Goal: Task Accomplishment & Management: Manage account settings

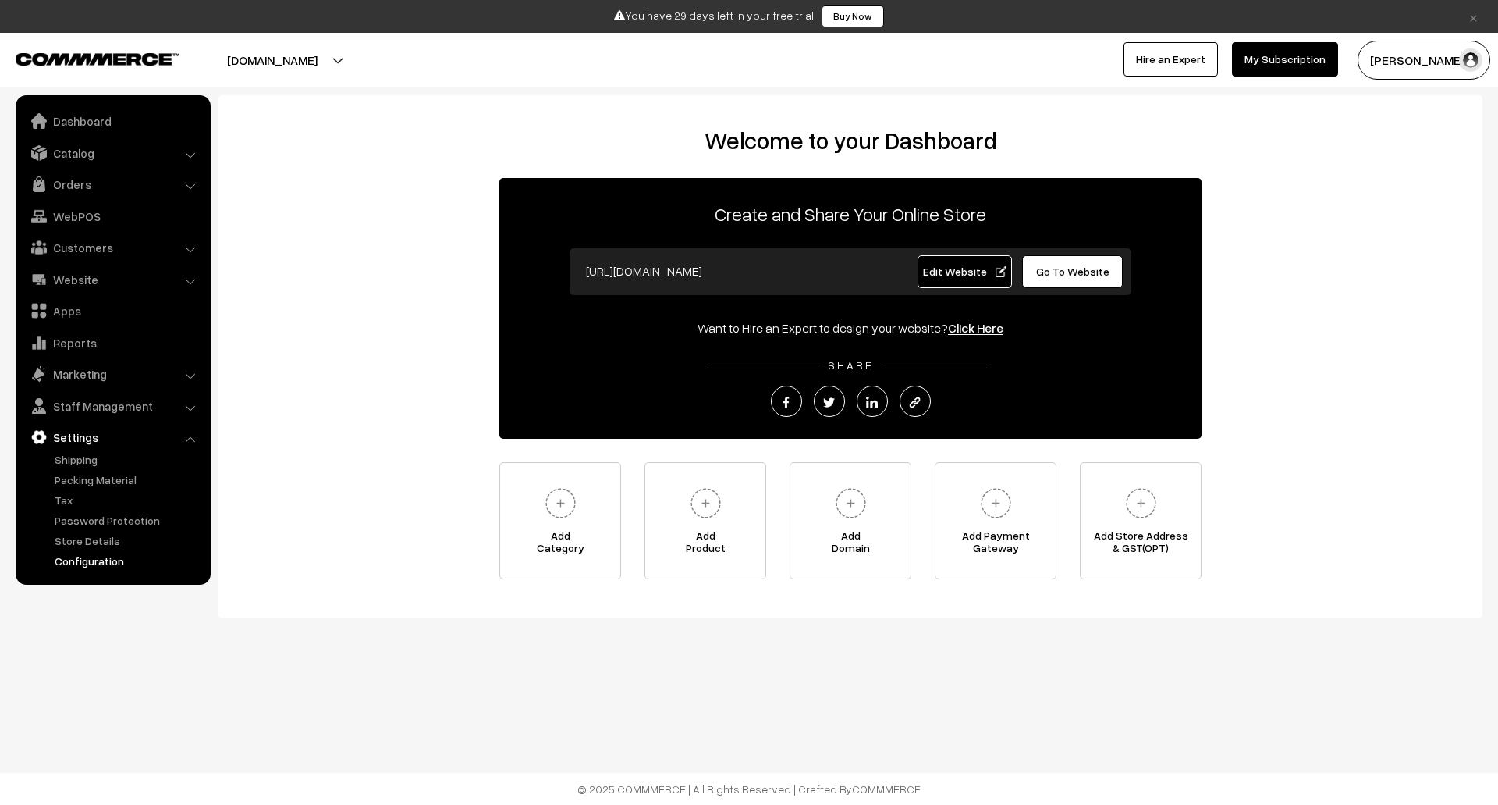
click at [111, 555] on link "Configuration" at bounding box center [128, 560] width 155 height 16
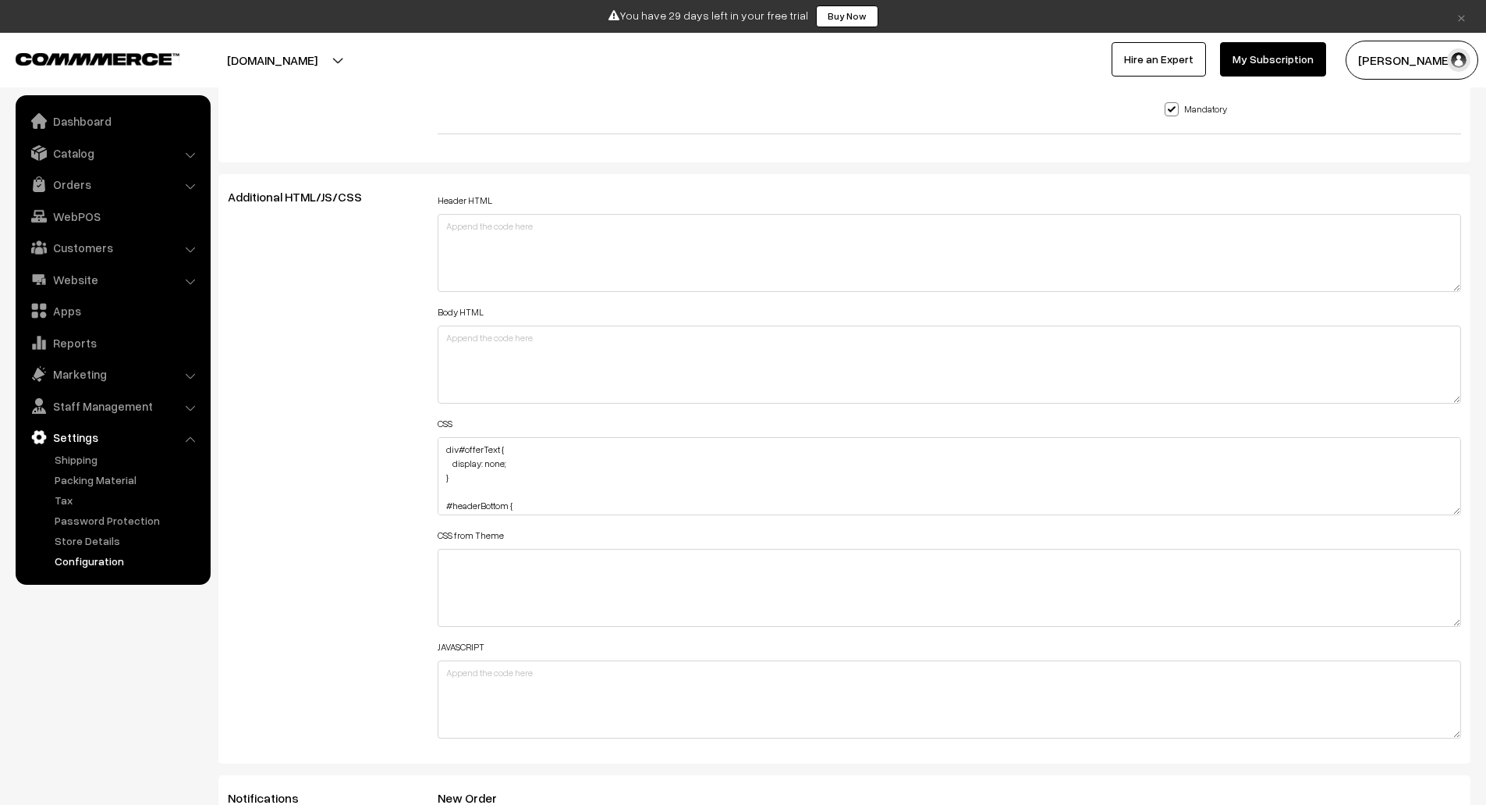
scroll to position [1670, 0]
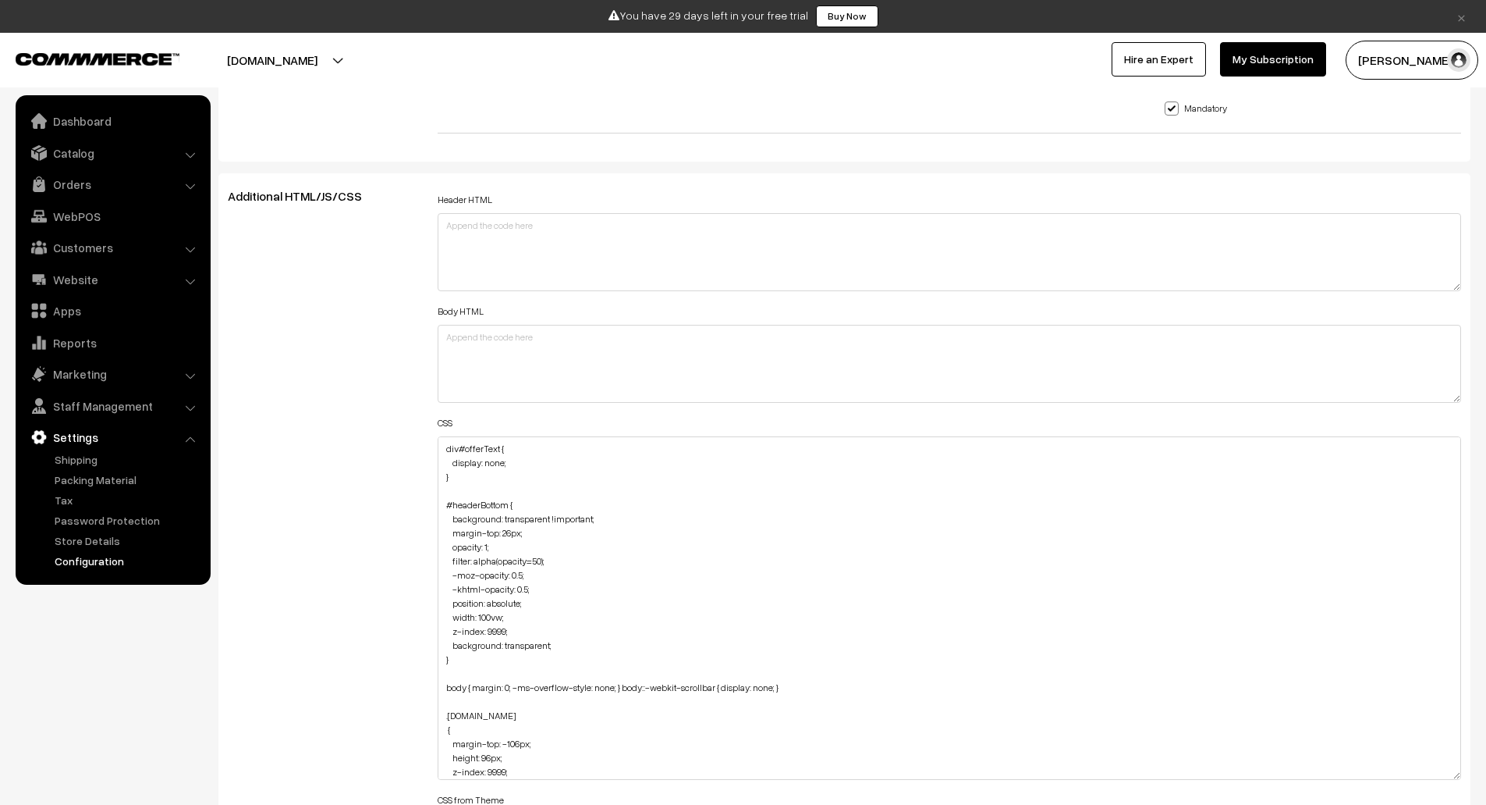
drag, startPoint x: 1458, startPoint y: 510, endPoint x: 1444, endPoint y: 776, distance: 266.5
click at [1444, 776] on textarea "div#offerText { display: none; } #headerBottom { background: transparent !impor…" at bounding box center [950, 607] width 1025 height 343
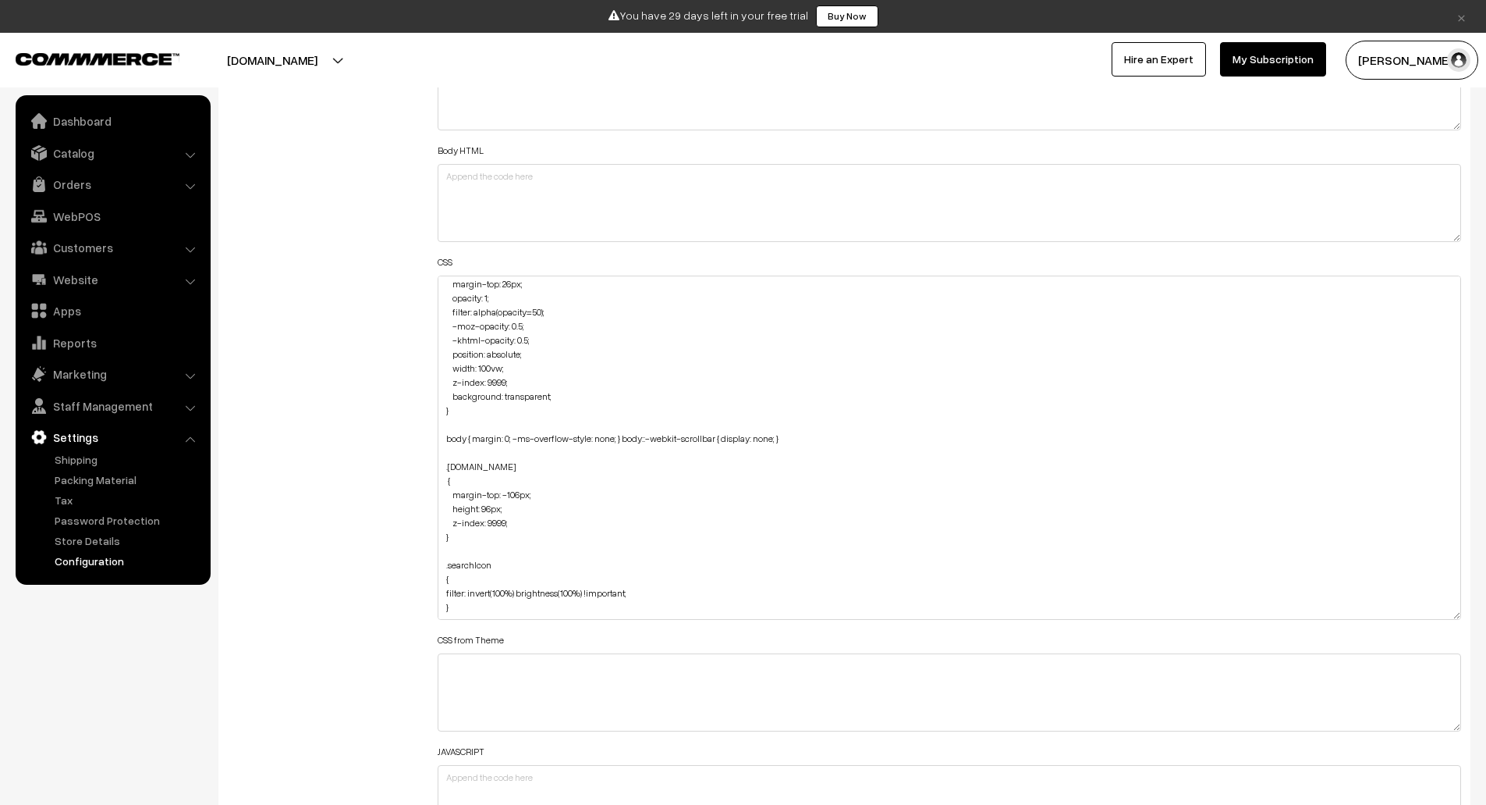
scroll to position [1831, 0]
click at [478, 562] on textarea "div#offerText { display: none; } #headerBottom { background: transparent !impor…" at bounding box center [950, 447] width 1025 height 344
paste textarea
click at [445, 581] on textarea "div#offerText { display: none; } #headerBottom { background: transparent !impor…" at bounding box center [950, 447] width 1025 height 344
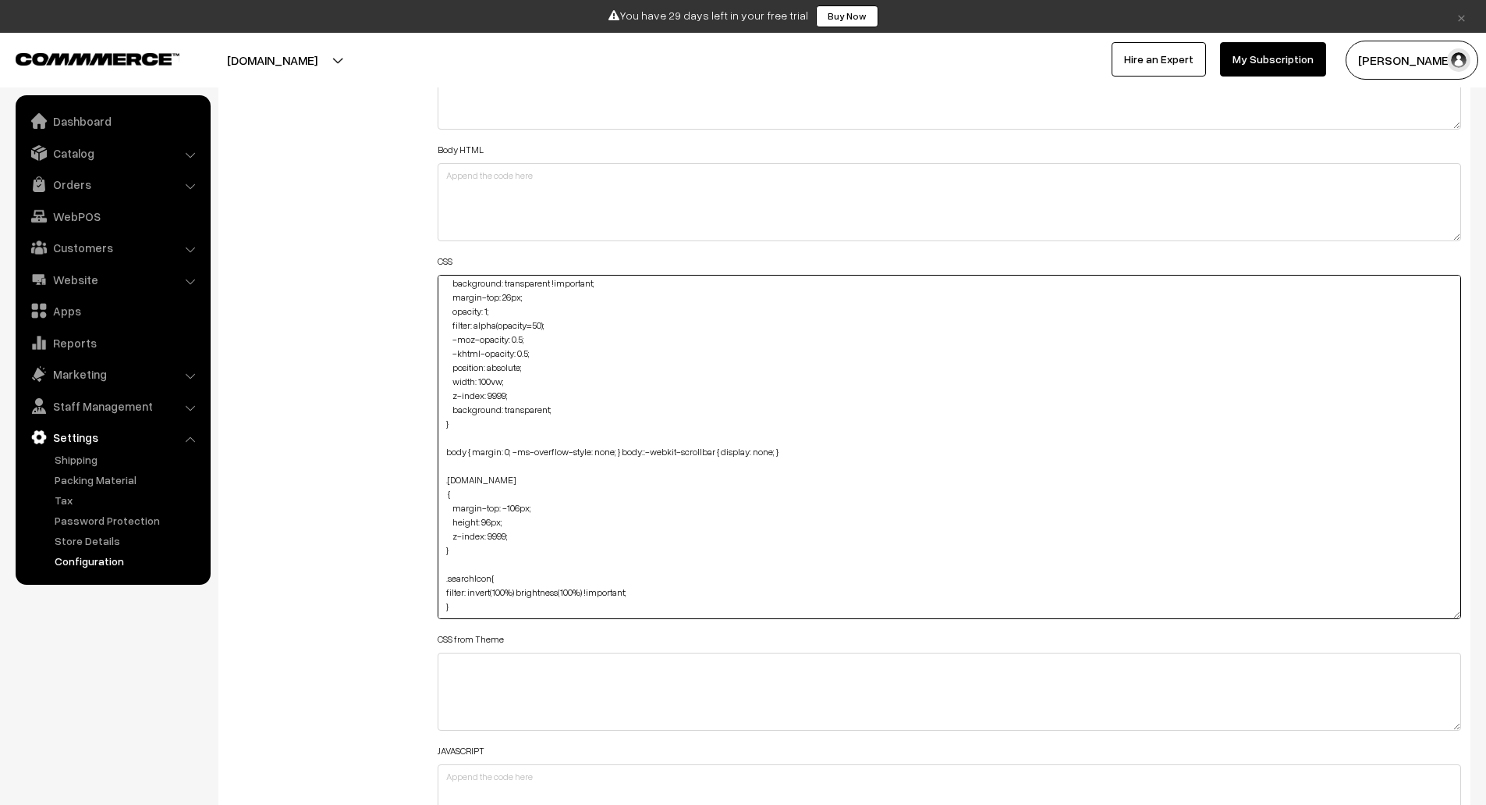
scroll to position [74, 0]
click at [480, 607] on textarea "div#offerText { display: none; } #headerBottom { background: transparent !impor…" at bounding box center [950, 447] width 1025 height 344
paste textarea "header img[src*=".svg"] { filter: none; }"
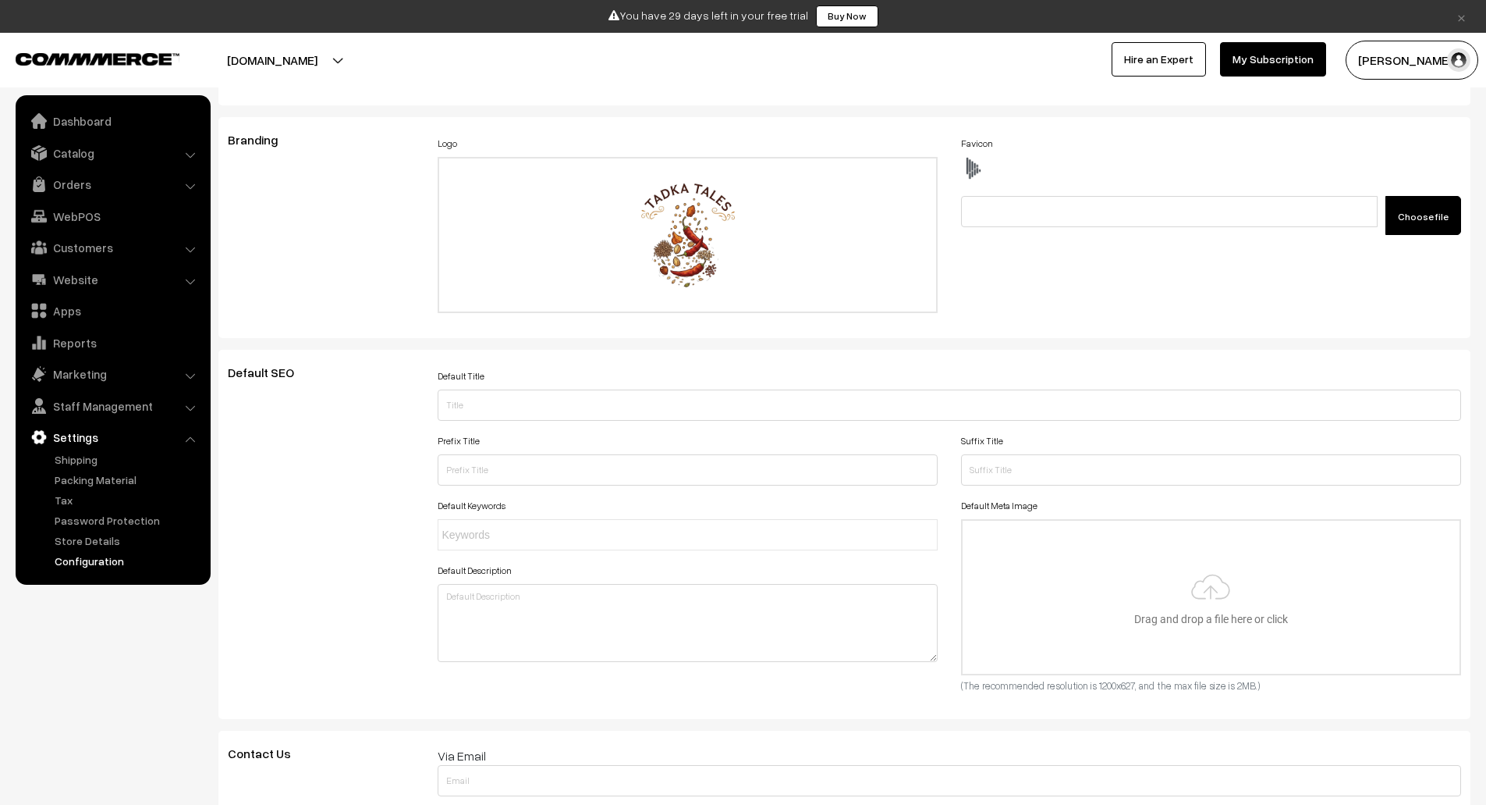
scroll to position [0, 0]
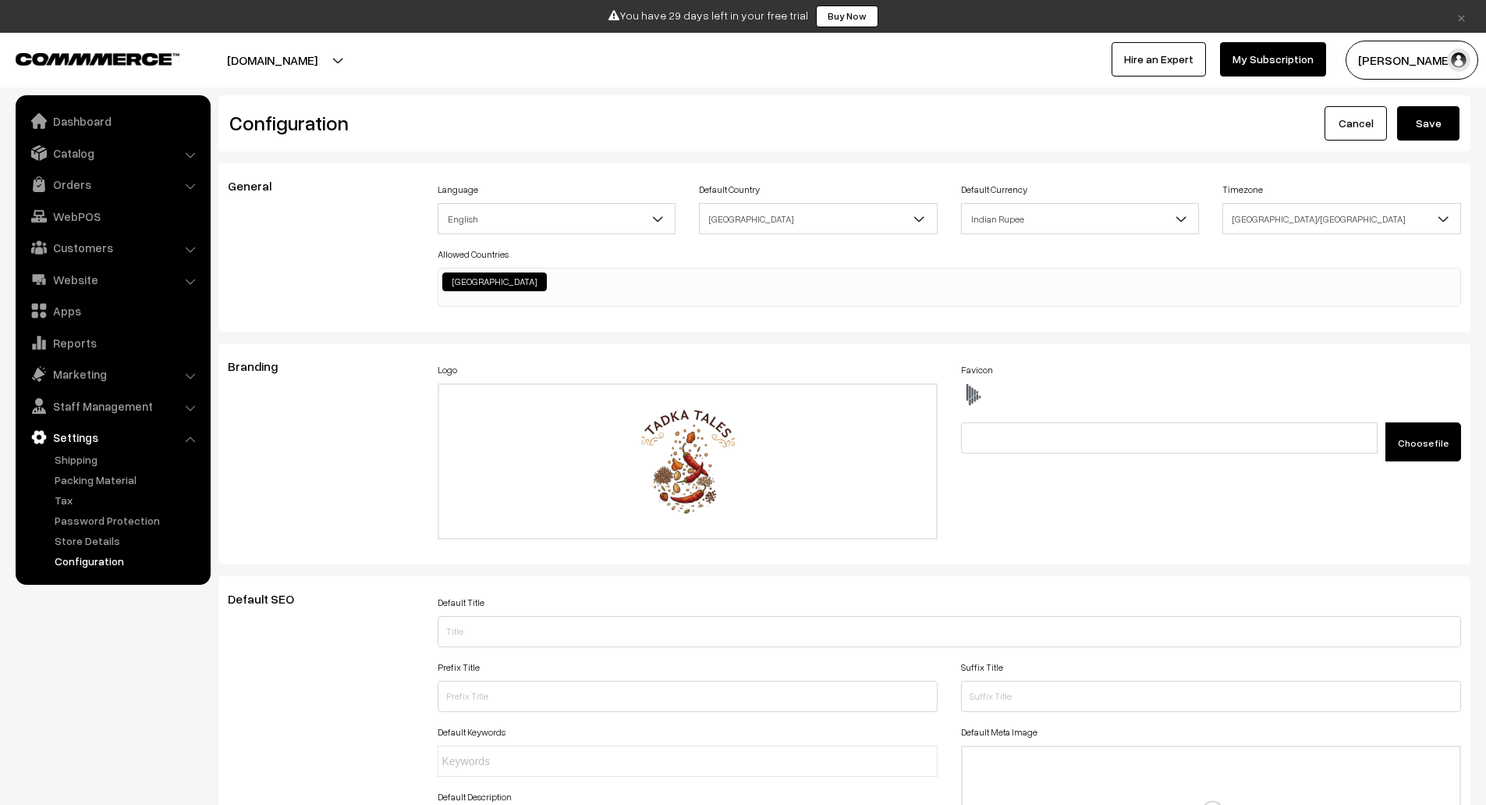
type textarea "div#offerText { display: none; } #headerBottom { background: transparent !impor…"
click at [1438, 123] on button "Save" at bounding box center [1429, 123] width 62 height 34
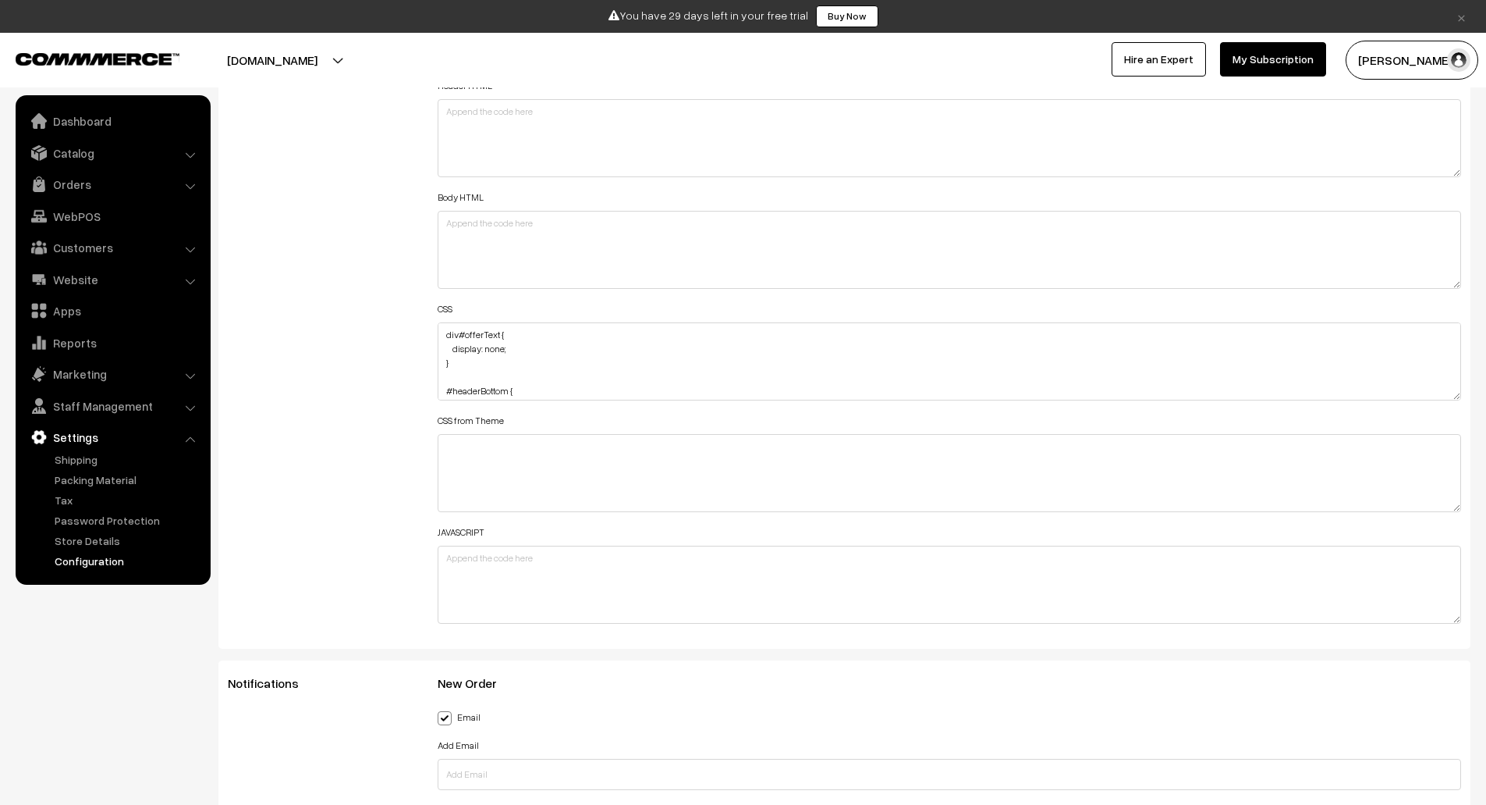
scroll to position [1792, 0]
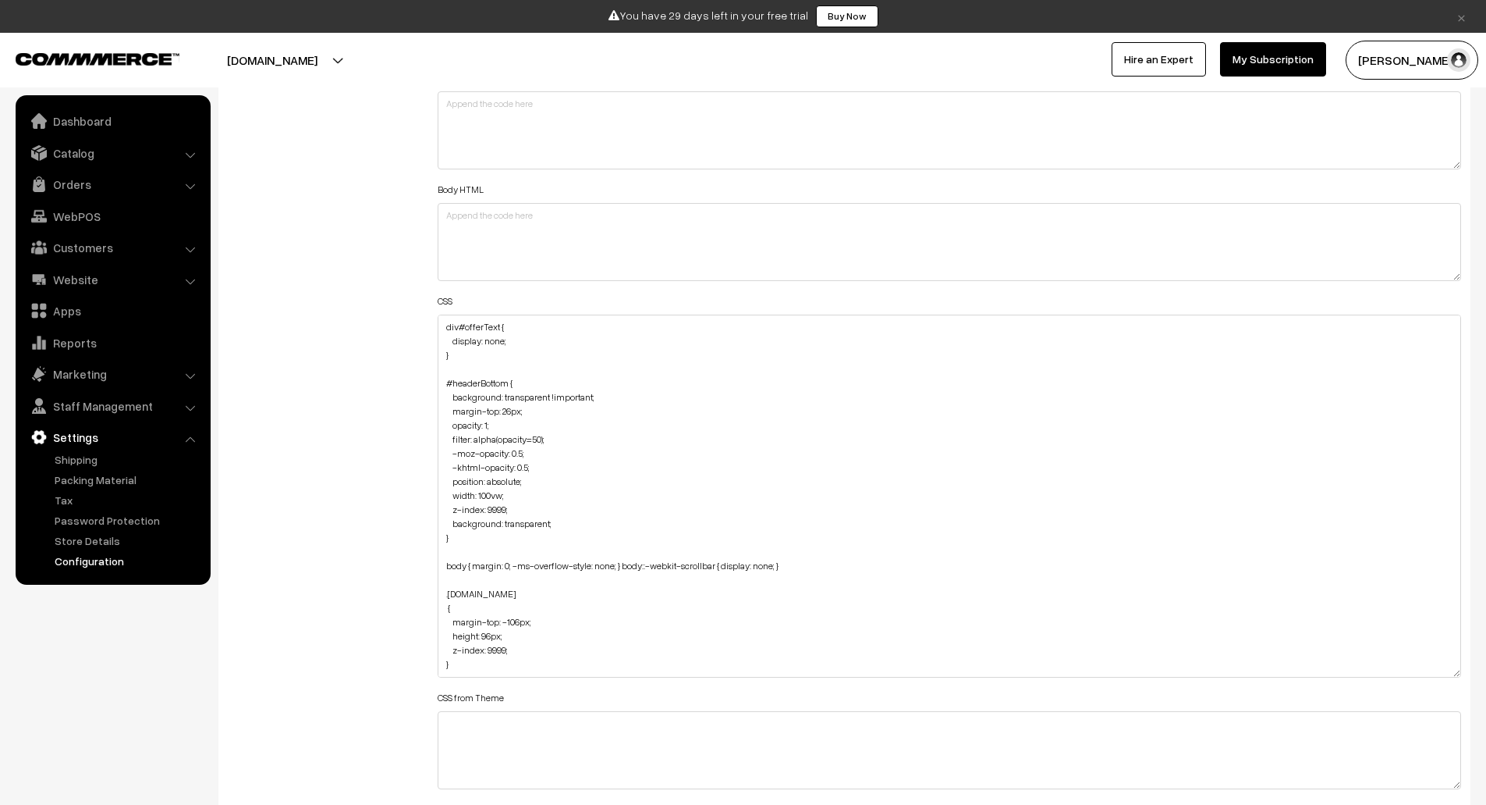
drag, startPoint x: 1455, startPoint y: 391, endPoint x: 1439, endPoint y: 683, distance: 292.3
click at [1439, 677] on textarea "div#offerText { display: none; } #headerBottom { background: transparent !impor…" at bounding box center [950, 495] width 1025 height 363
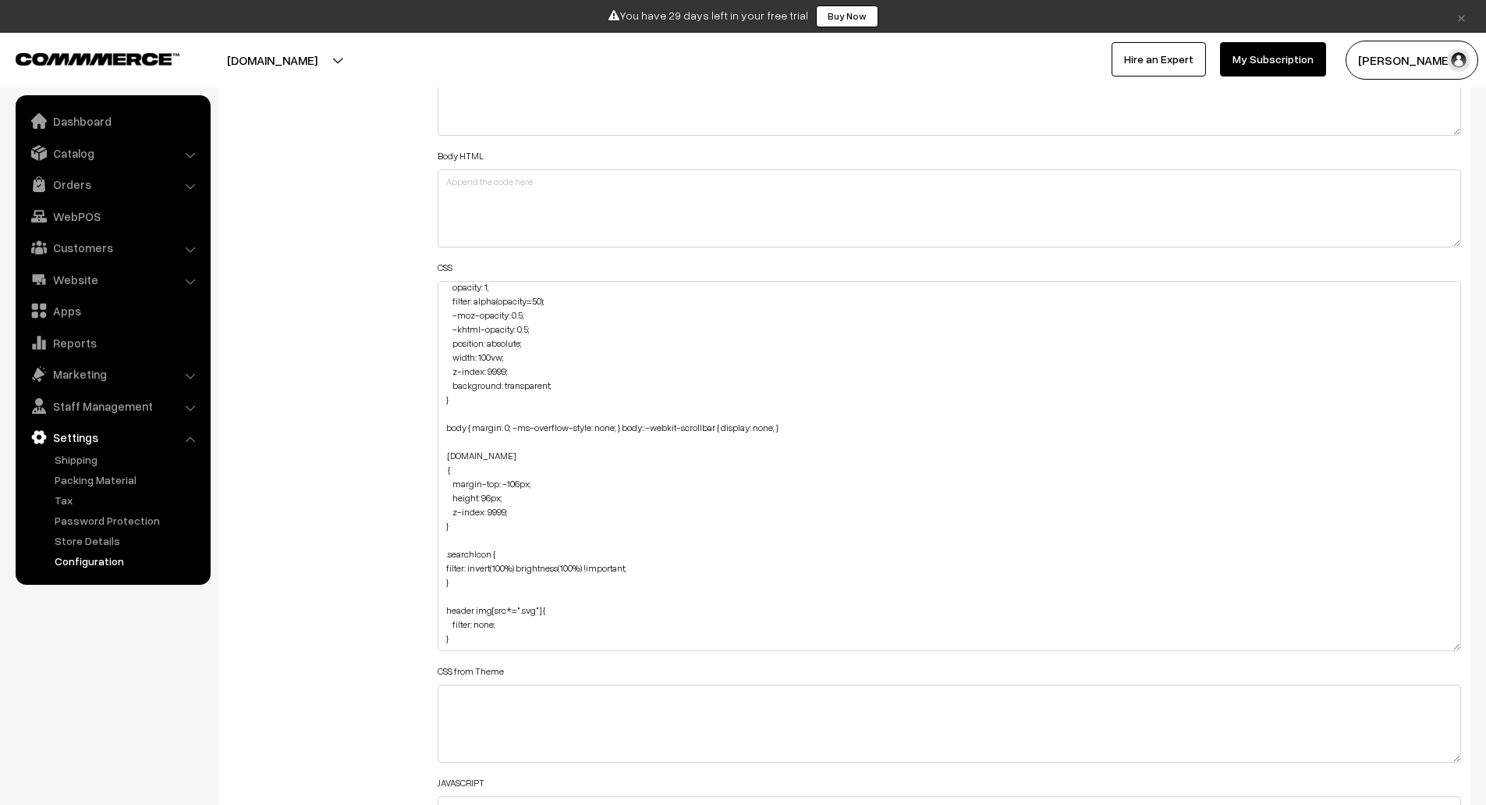
scroll to position [1826, 0]
click at [461, 608] on textarea "div#offerText { display: none; } #headerBottom { background: transparent !impor…" at bounding box center [950, 465] width 1025 height 370
click at [444, 559] on textarea "div#offerText { display: none; } #headerBottom { background: transparent !impor…" at bounding box center [950, 465] width 1025 height 370
paste textarea "header"
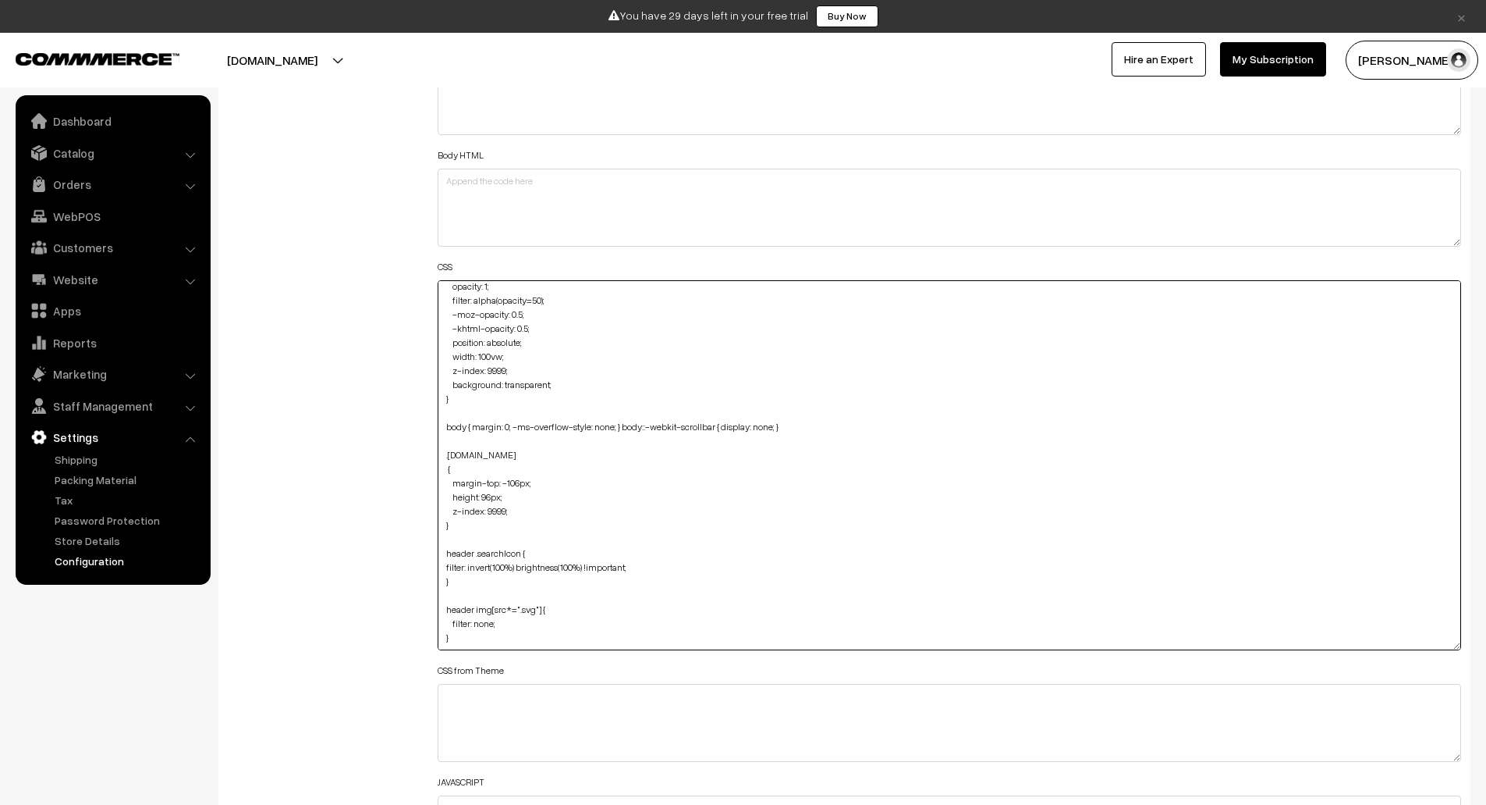
drag, startPoint x: 463, startPoint y: 585, endPoint x: 439, endPoint y: 553, distance: 39.6
click at [439, 553] on textarea "div#offerText { display: none; } #headerBottom { background: transparent !impor…" at bounding box center [950, 465] width 1025 height 370
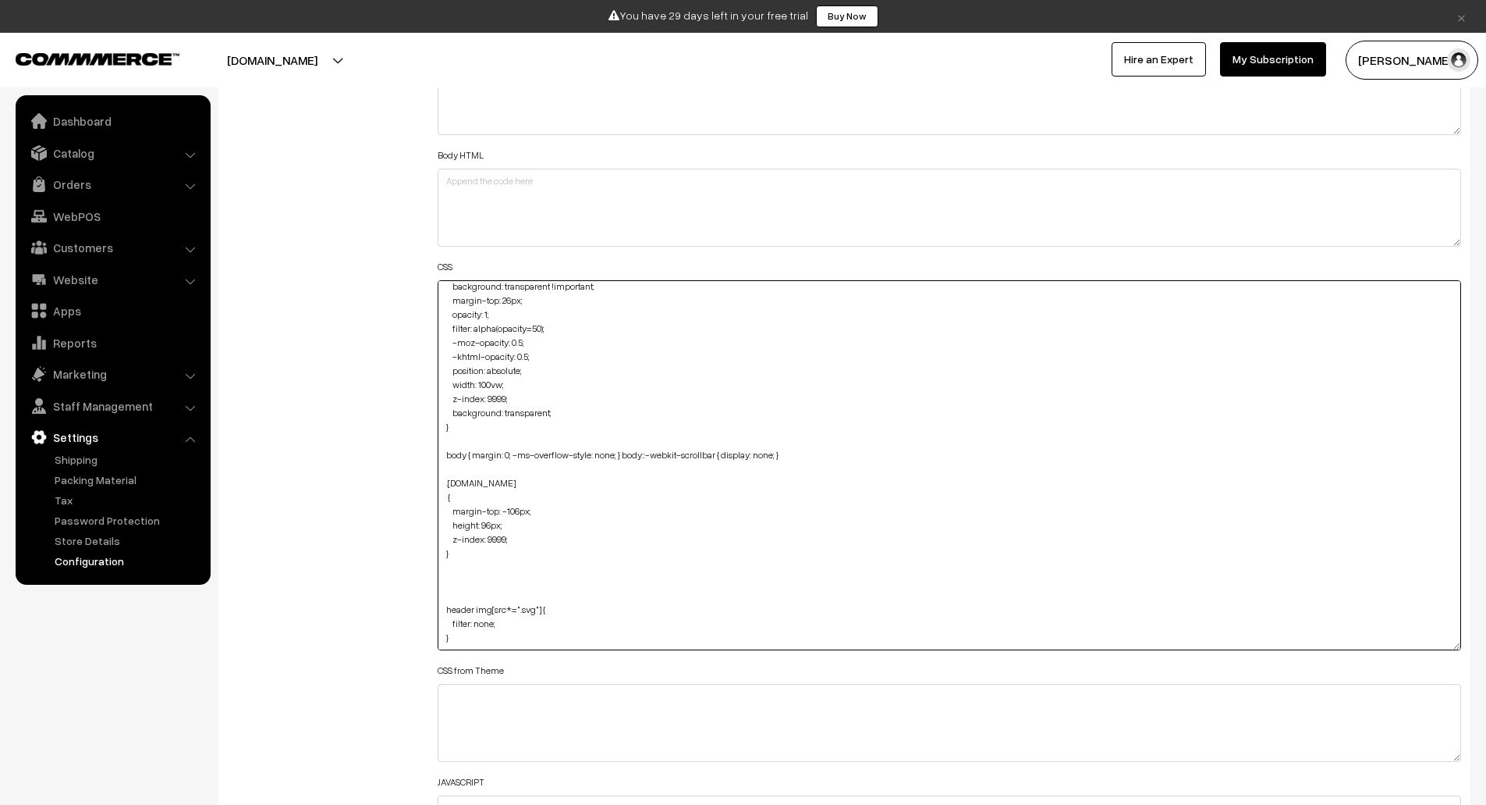
scroll to position [76, 0]
click at [468, 639] on textarea "div#offerText { display: none; } #headerBottom { background: transparent !impor…" at bounding box center [950, 465] width 1025 height 370
paste textarea "header .searchIcon { filter: invert(100%) brightness(100%) !important; }"
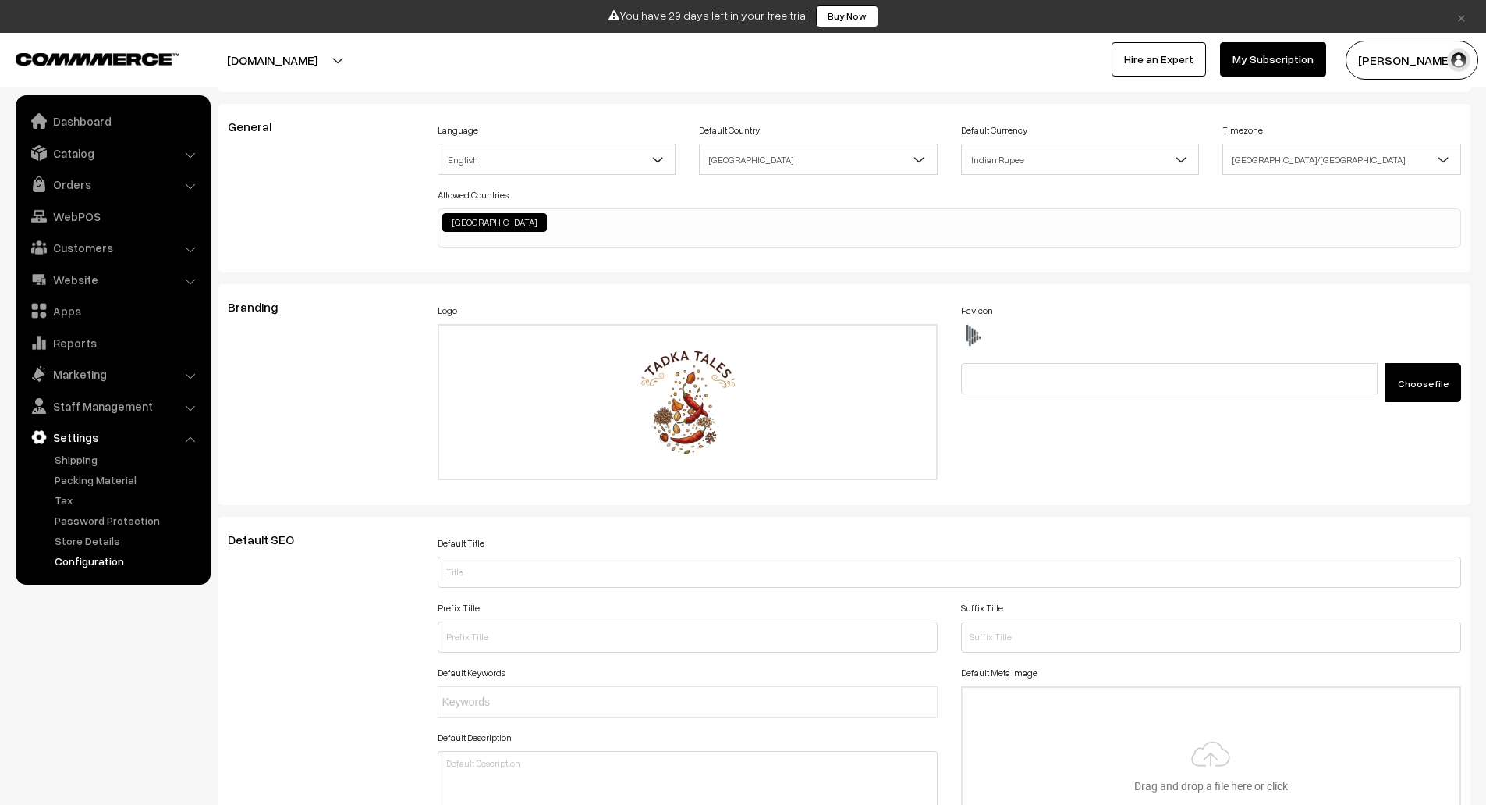
scroll to position [0, 0]
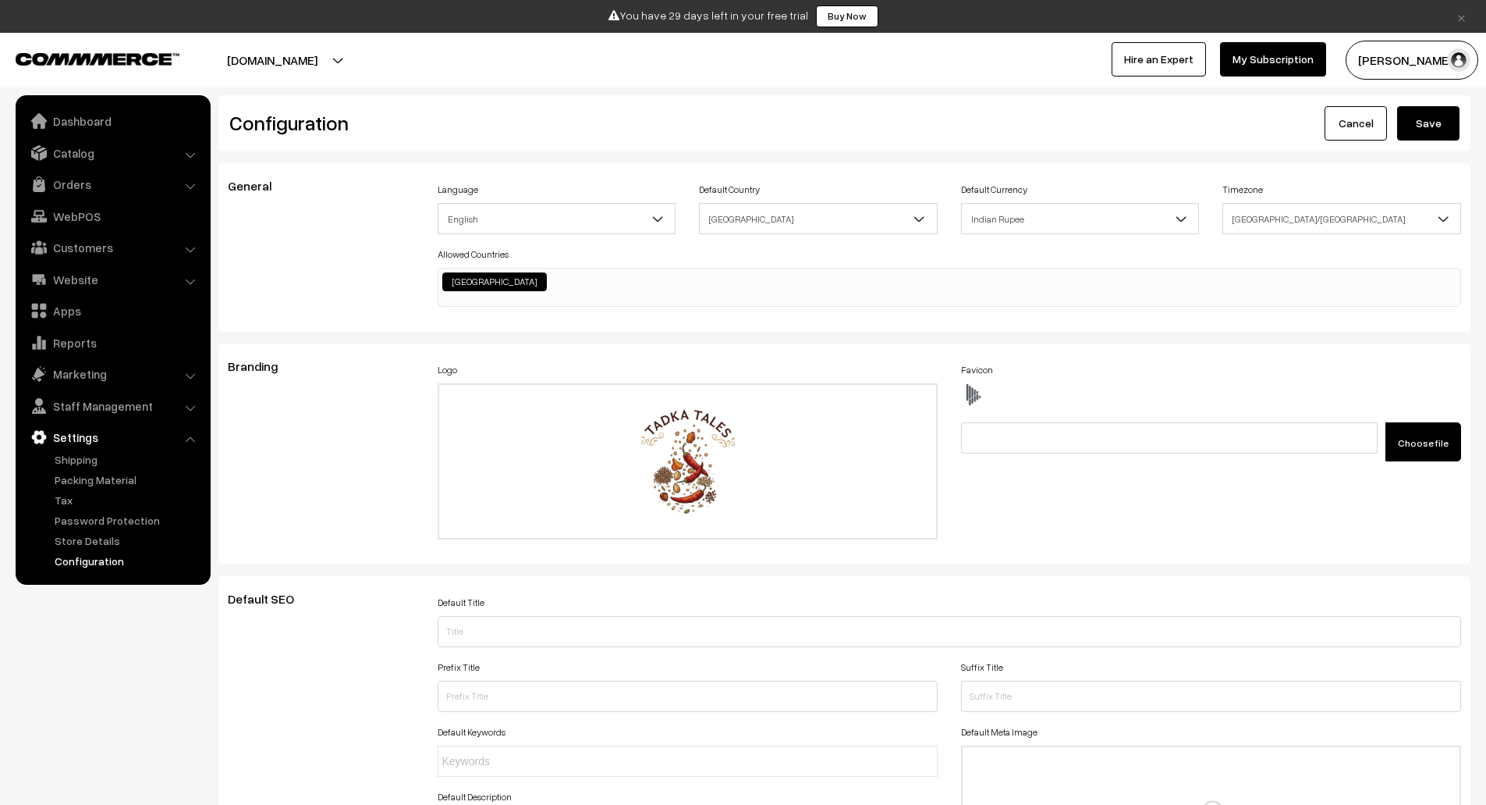
type textarea "div#offerText { display: none; } #headerBottom { background: transparent !impor…"
click at [1419, 119] on button "Save" at bounding box center [1429, 123] width 62 height 34
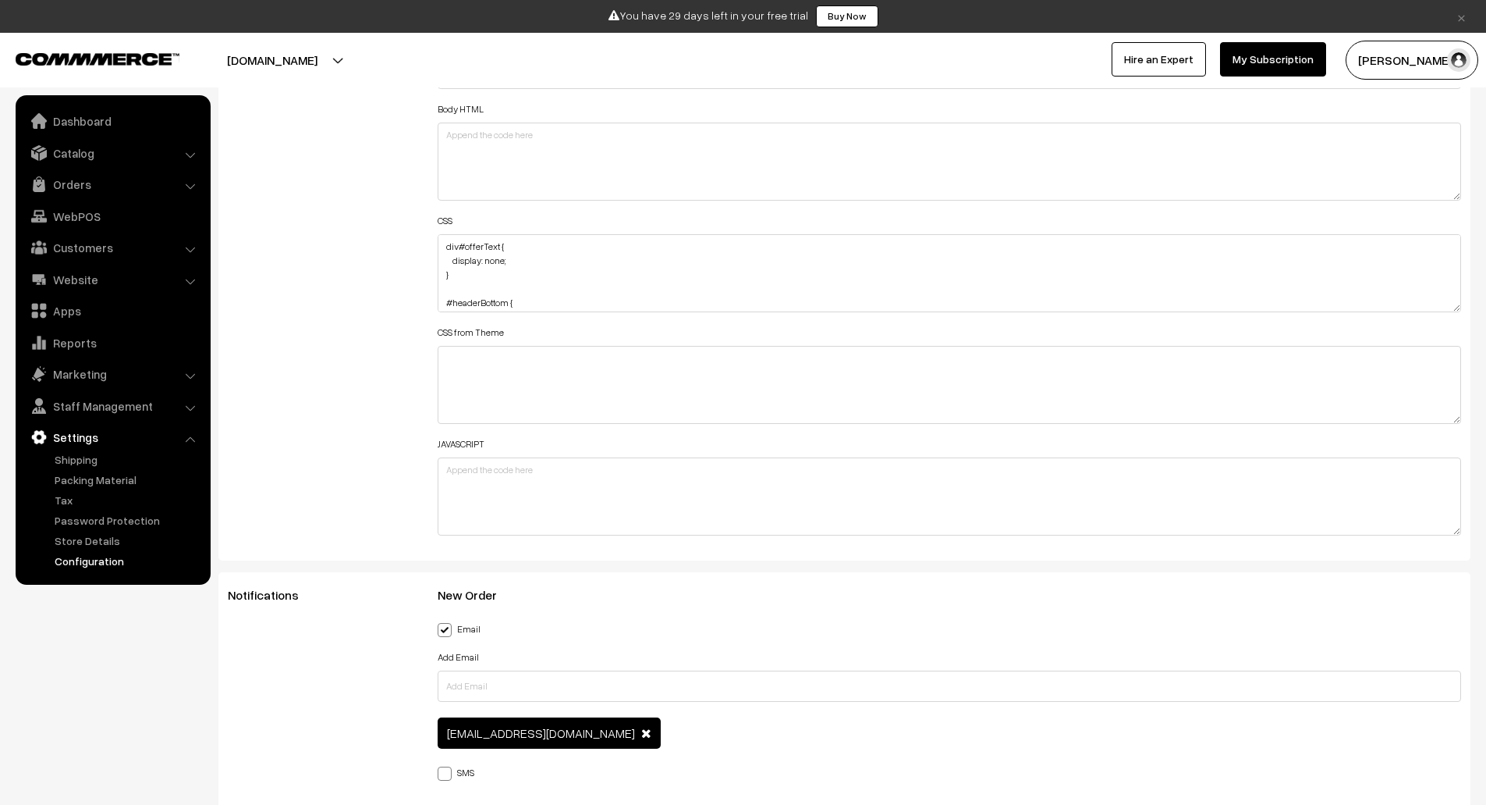
scroll to position [1867, 0]
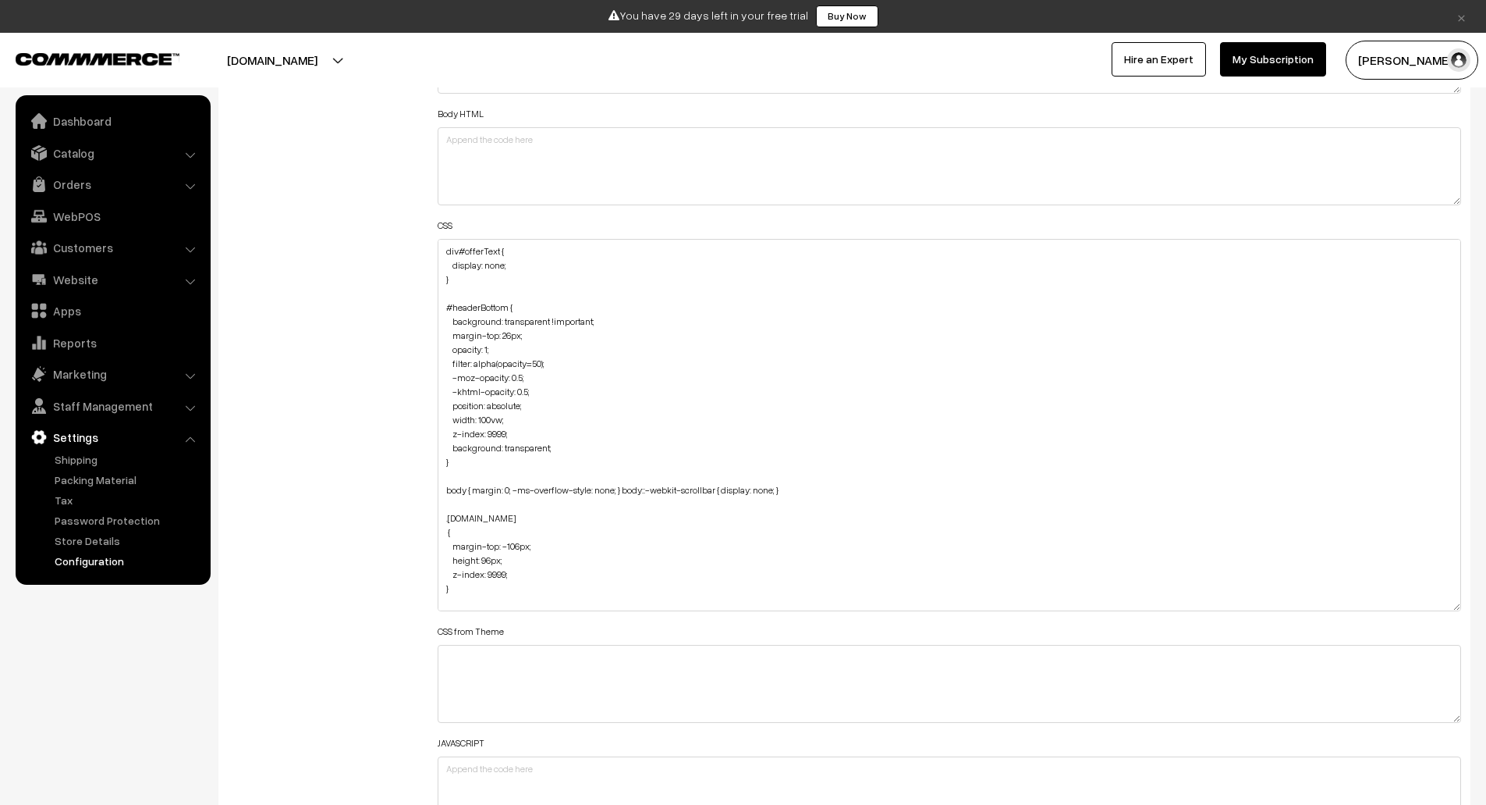
drag, startPoint x: 1451, startPoint y: 306, endPoint x: 1430, endPoint y: 602, distance: 296.5
click at [1430, 602] on textarea "div#offerText { display: none; } #headerBottom { background: transparent !impor…" at bounding box center [950, 425] width 1025 height 372
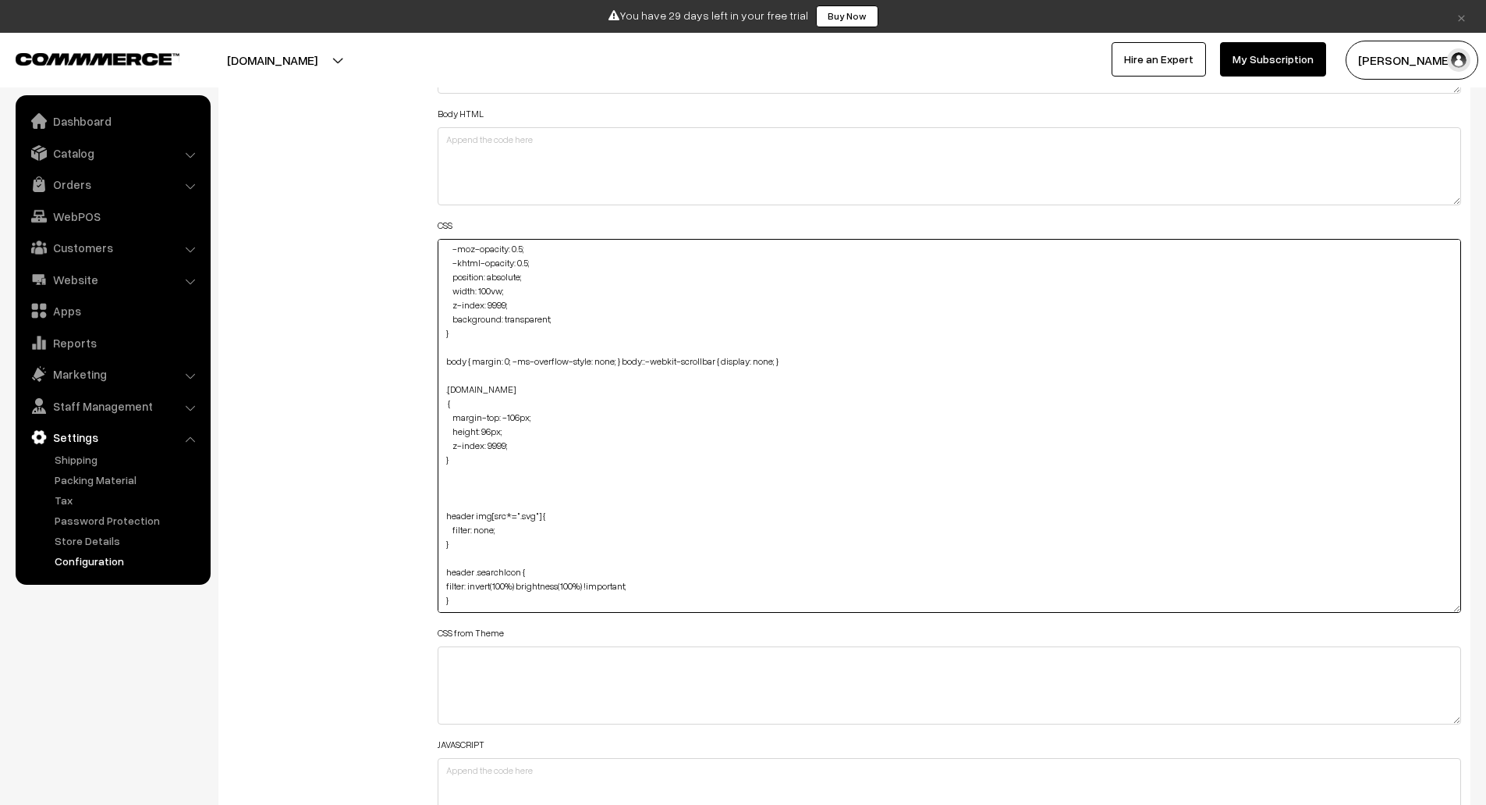
drag, startPoint x: 449, startPoint y: 597, endPoint x: 436, endPoint y: 517, distance: 81.3
click at [436, 517] on div "Header HTML Body HTML CSS div#offerText { display: none; } #headerBottom { back…" at bounding box center [950, 418] width 1048 height 854
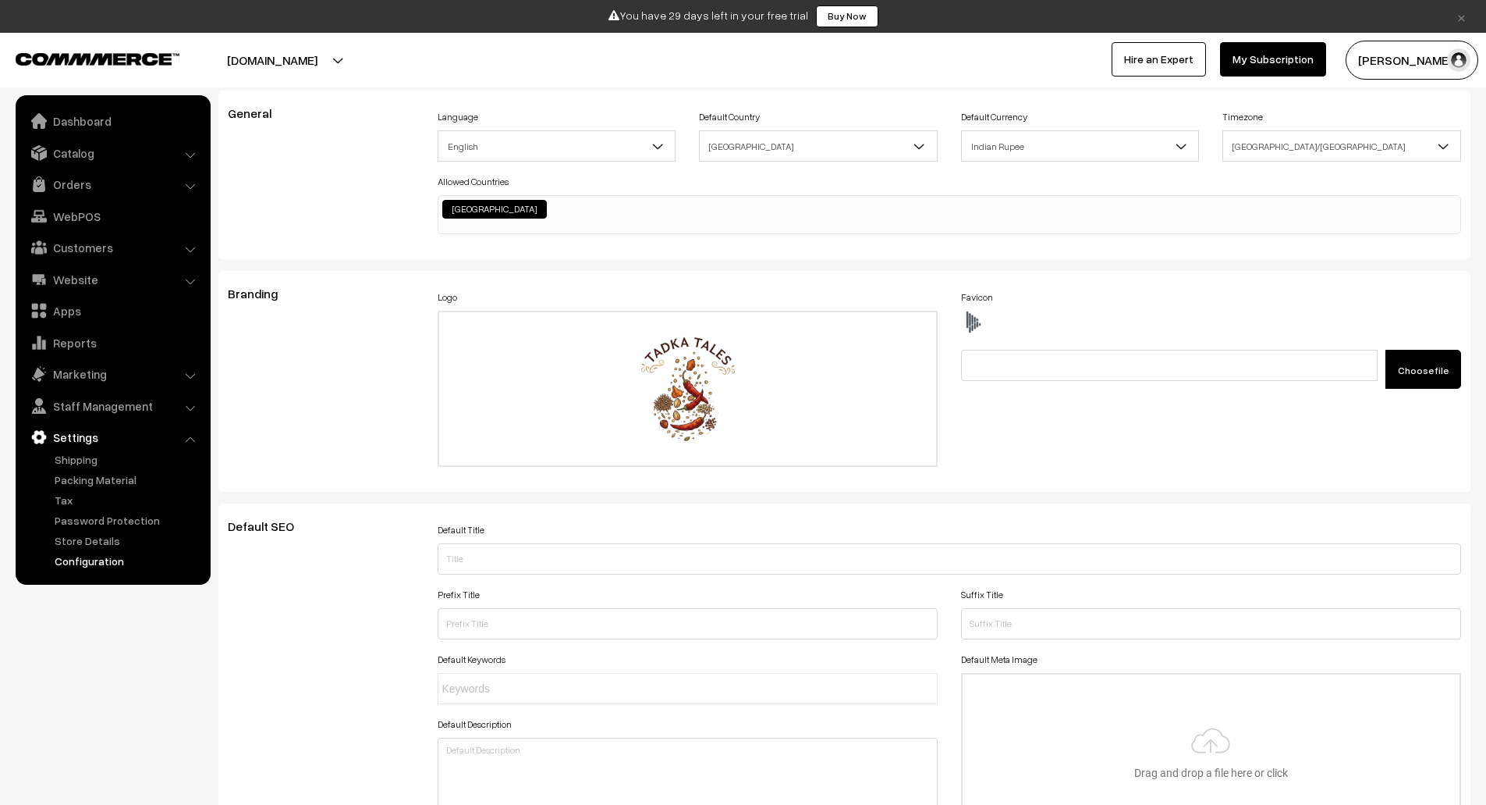
scroll to position [0, 0]
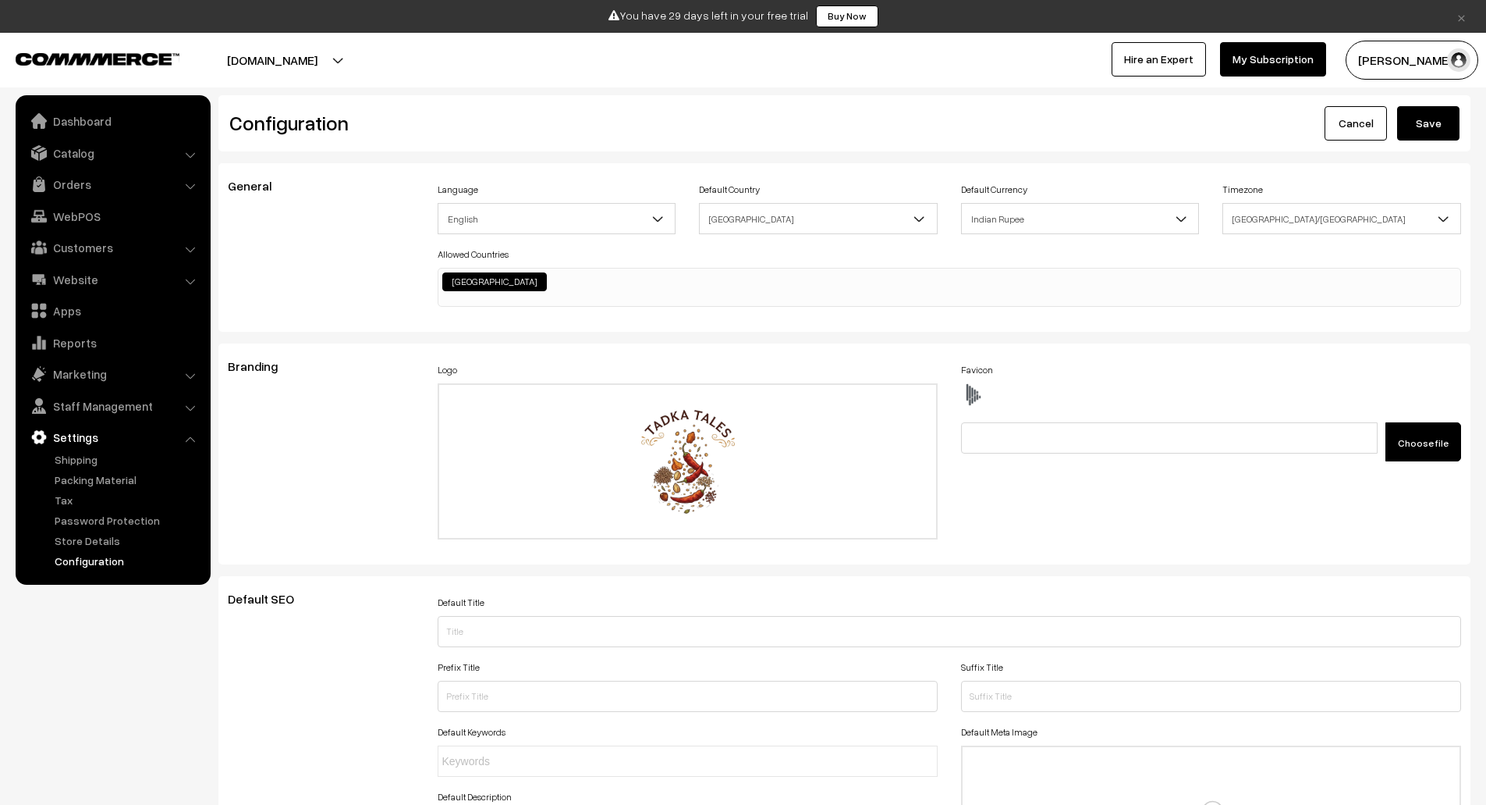
type textarea "div#offerText { display: none; } #headerBottom { background: transparent !impor…"
click at [1433, 128] on button "Save" at bounding box center [1429, 123] width 62 height 34
